Goal: Find specific page/section: Find specific page/section

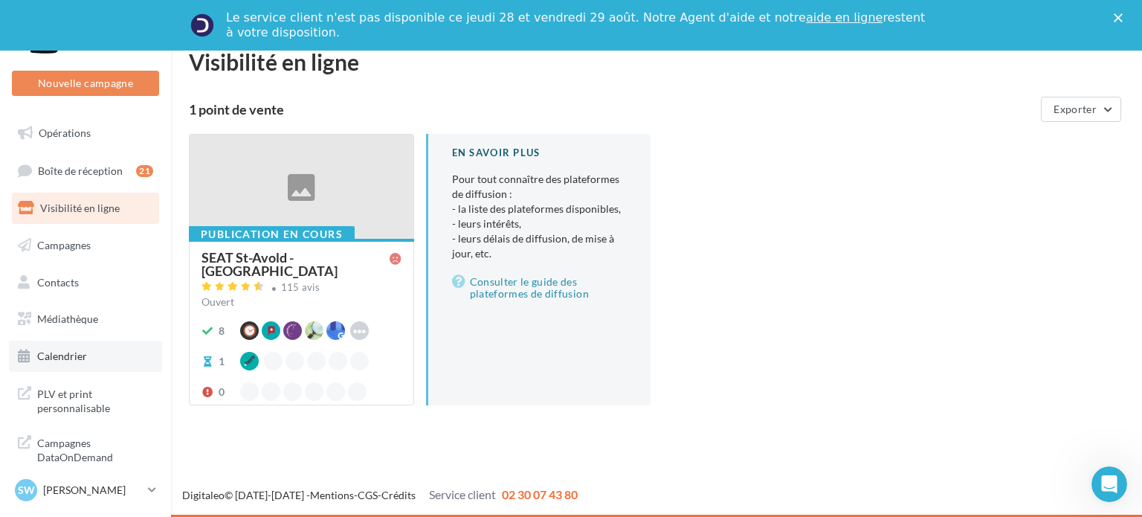
click at [94, 348] on link "Calendrier" at bounding box center [85, 356] width 153 height 31
click at [105, 309] on link "Médiathèque" at bounding box center [85, 318] width 153 height 31
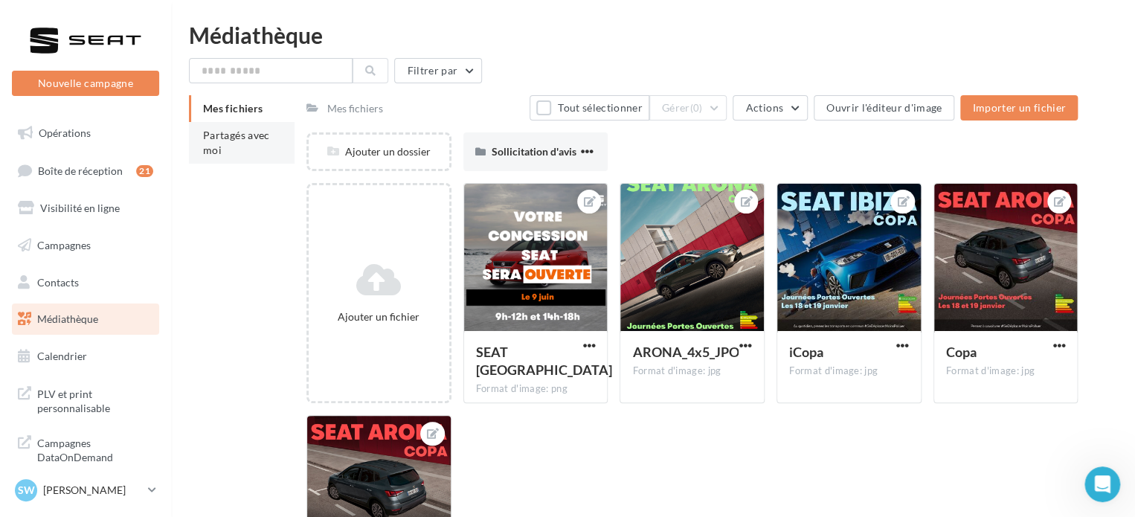
click at [229, 157] on li "Partagés avec moi" at bounding box center [242, 143] width 106 height 42
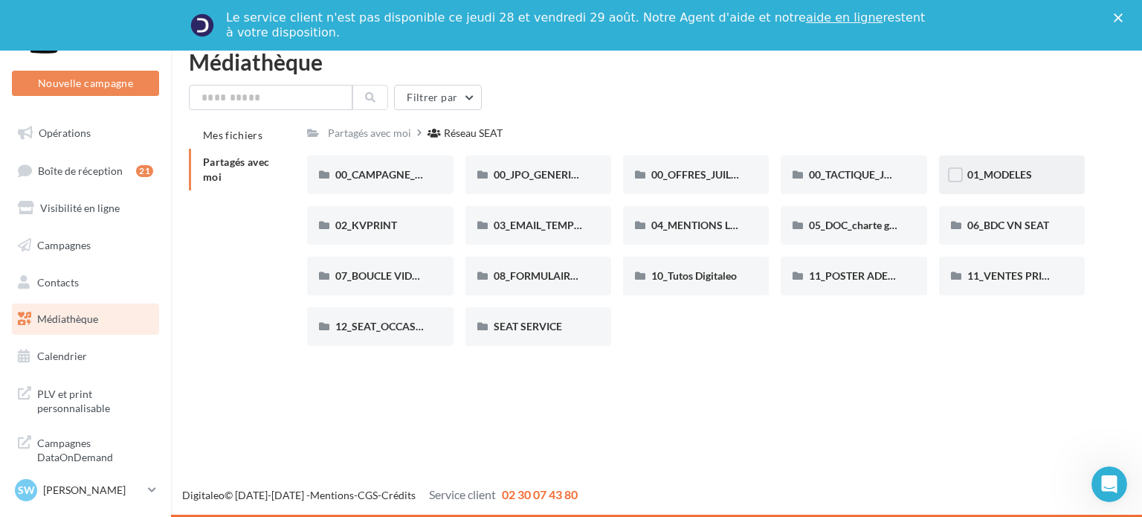
click at [981, 181] on span "01_MODELES" at bounding box center [1000, 174] width 65 height 13
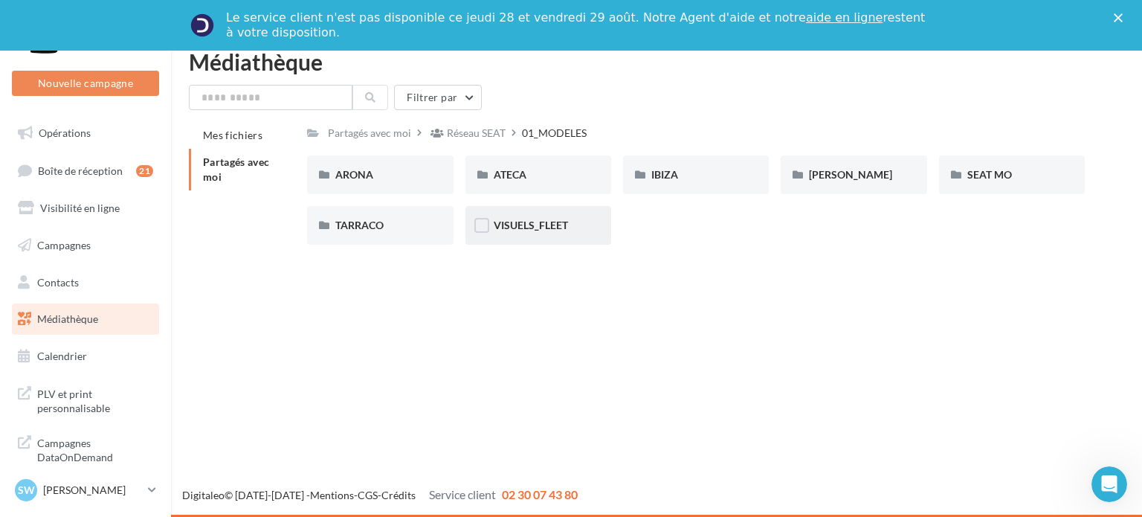
click at [553, 236] on div "VISUELS_FLEET" at bounding box center [539, 225] width 146 height 39
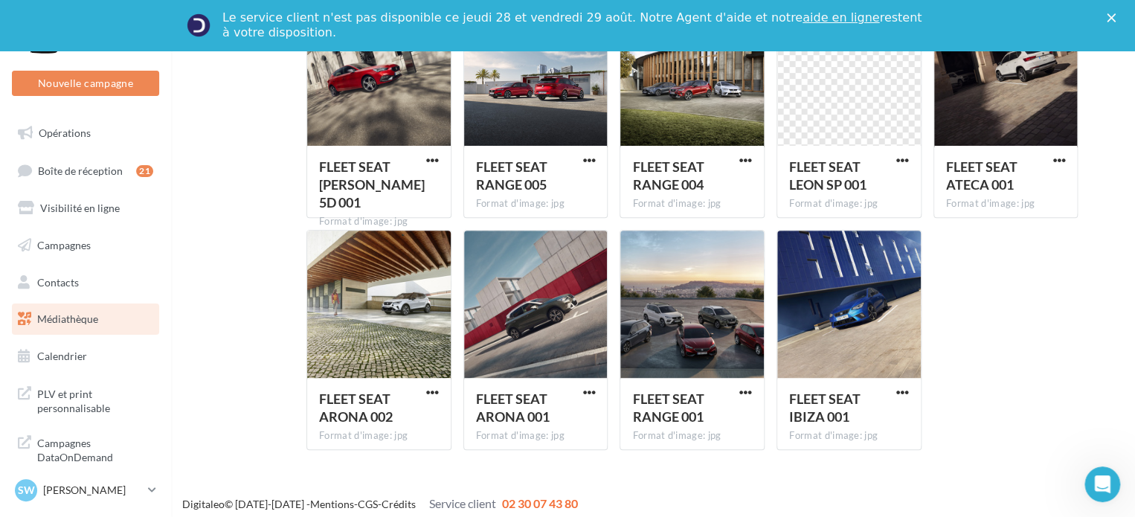
scroll to position [166, 0]
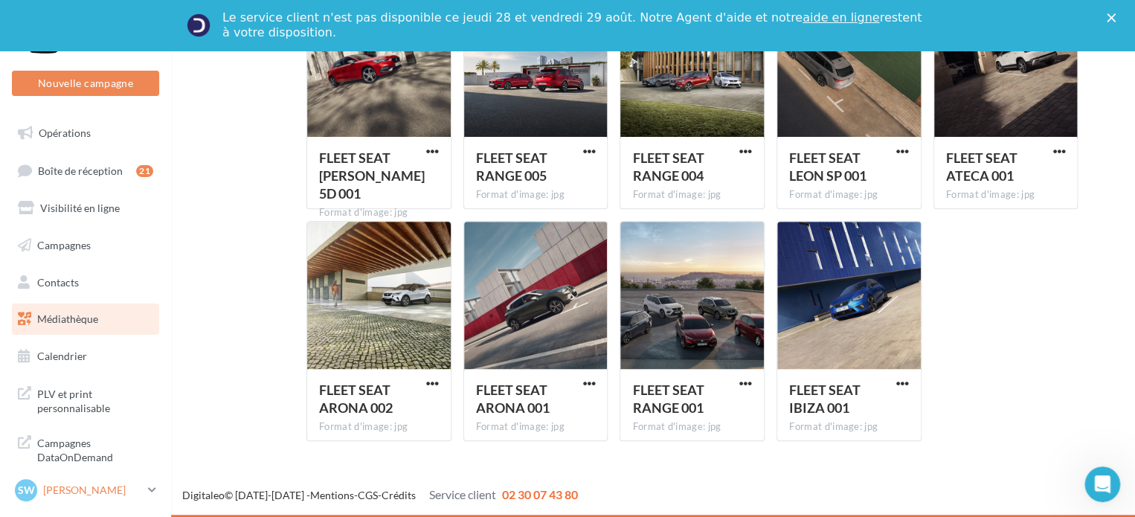
click at [114, 485] on p "[PERSON_NAME]" at bounding box center [92, 490] width 99 height 15
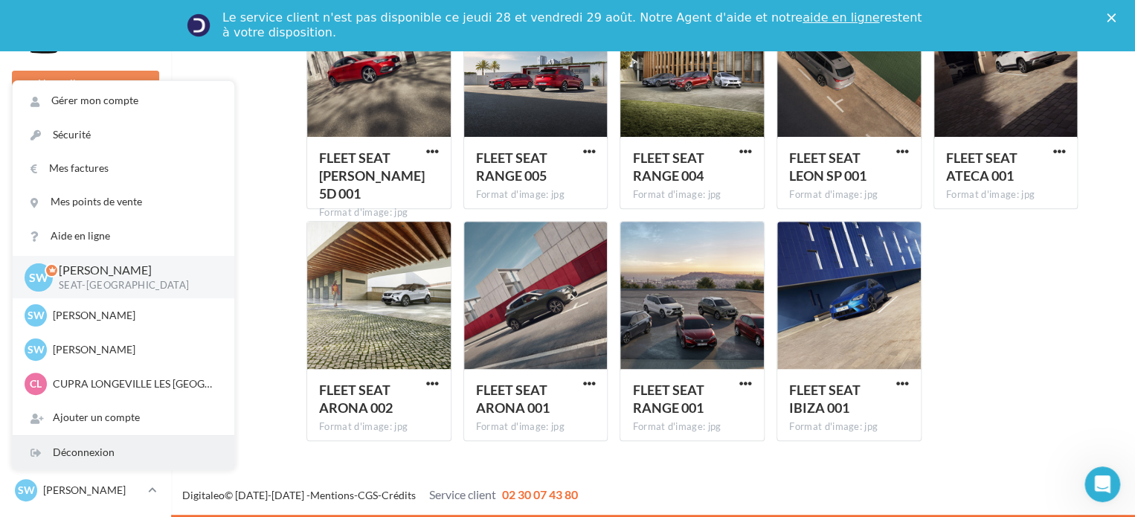
click at [156, 449] on div "Déconnexion" at bounding box center [124, 452] width 222 height 33
